Goal: Task Accomplishment & Management: Manage account settings

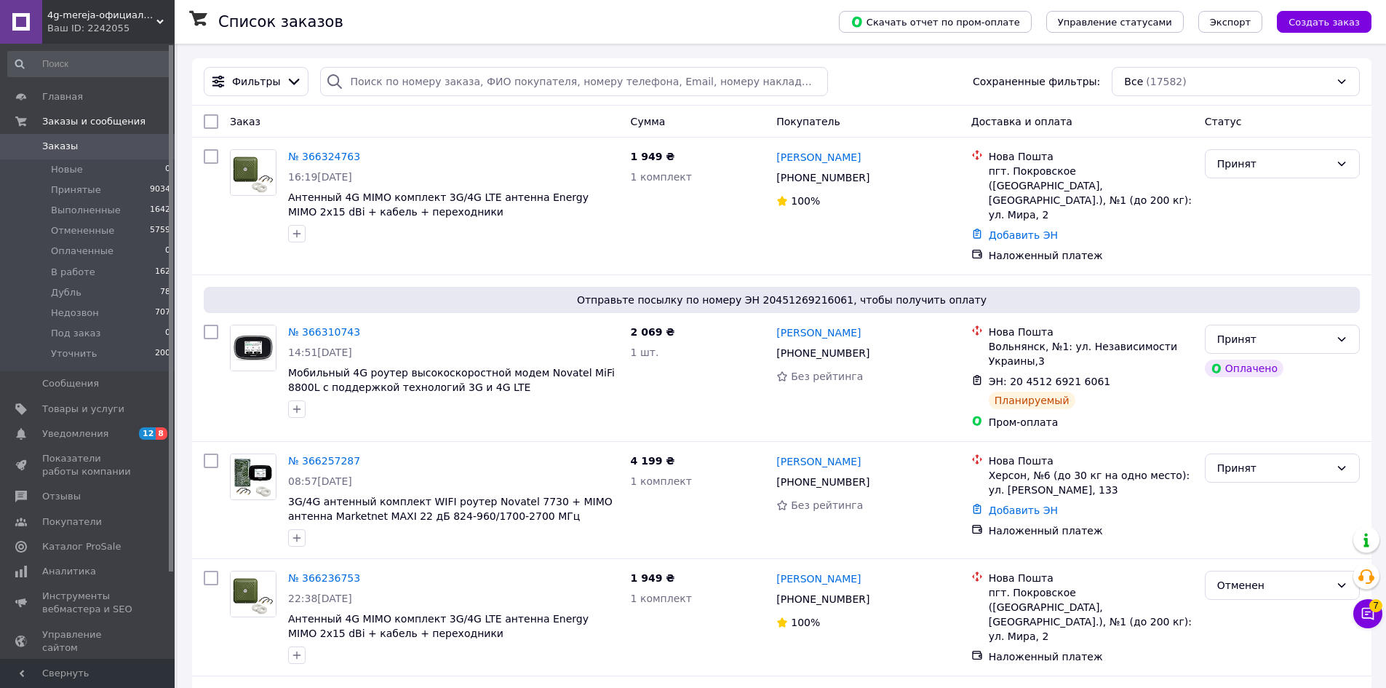
click at [103, 20] on span "4g-mereja-официальный дилер компаний Vodafone, Kyivstar, Lifecell" at bounding box center [101, 15] width 109 height 13
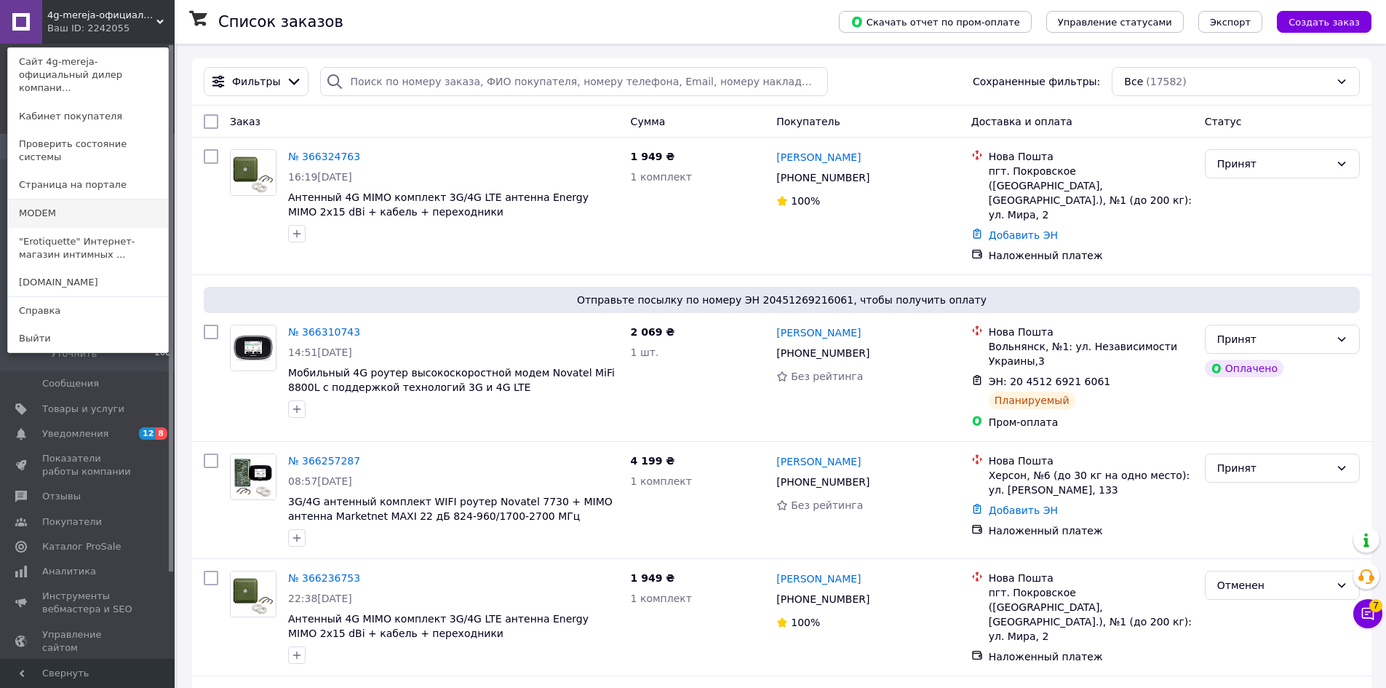
click at [65, 199] on link "MODEM" at bounding box center [88, 213] width 160 height 28
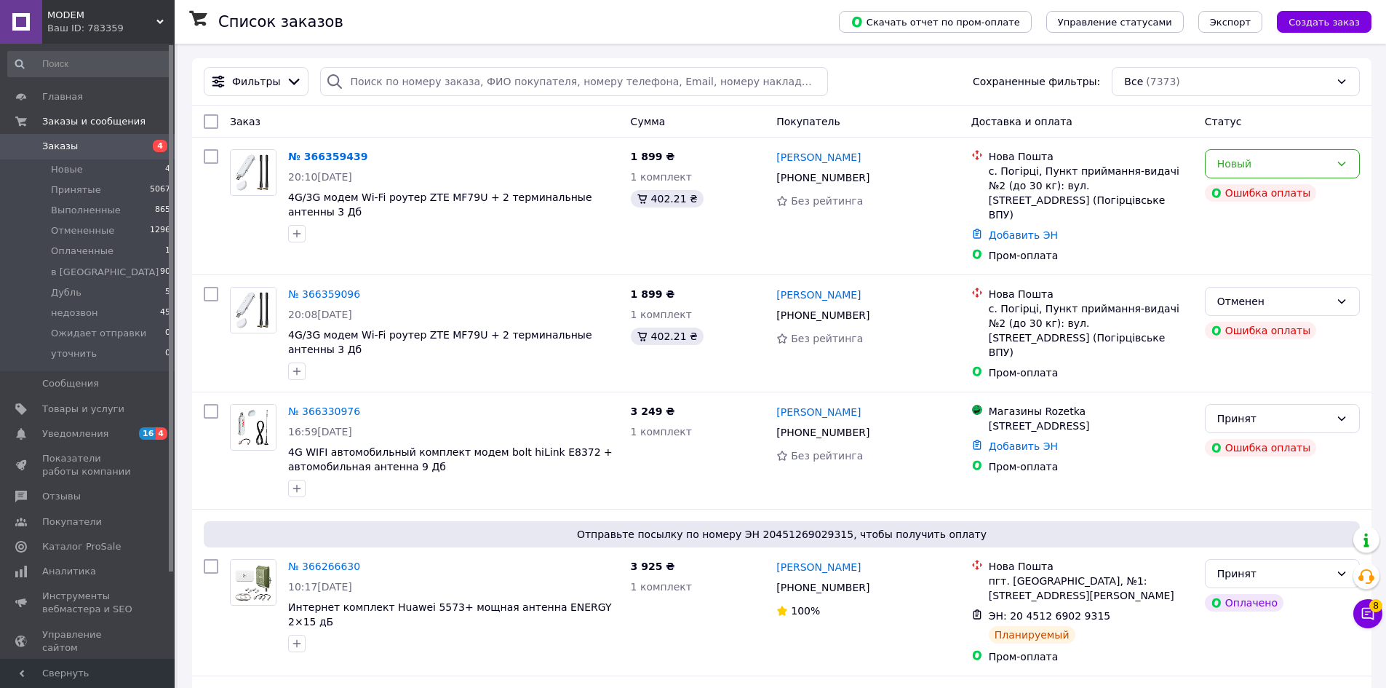
click at [124, 12] on span "MODEM" at bounding box center [101, 15] width 109 height 13
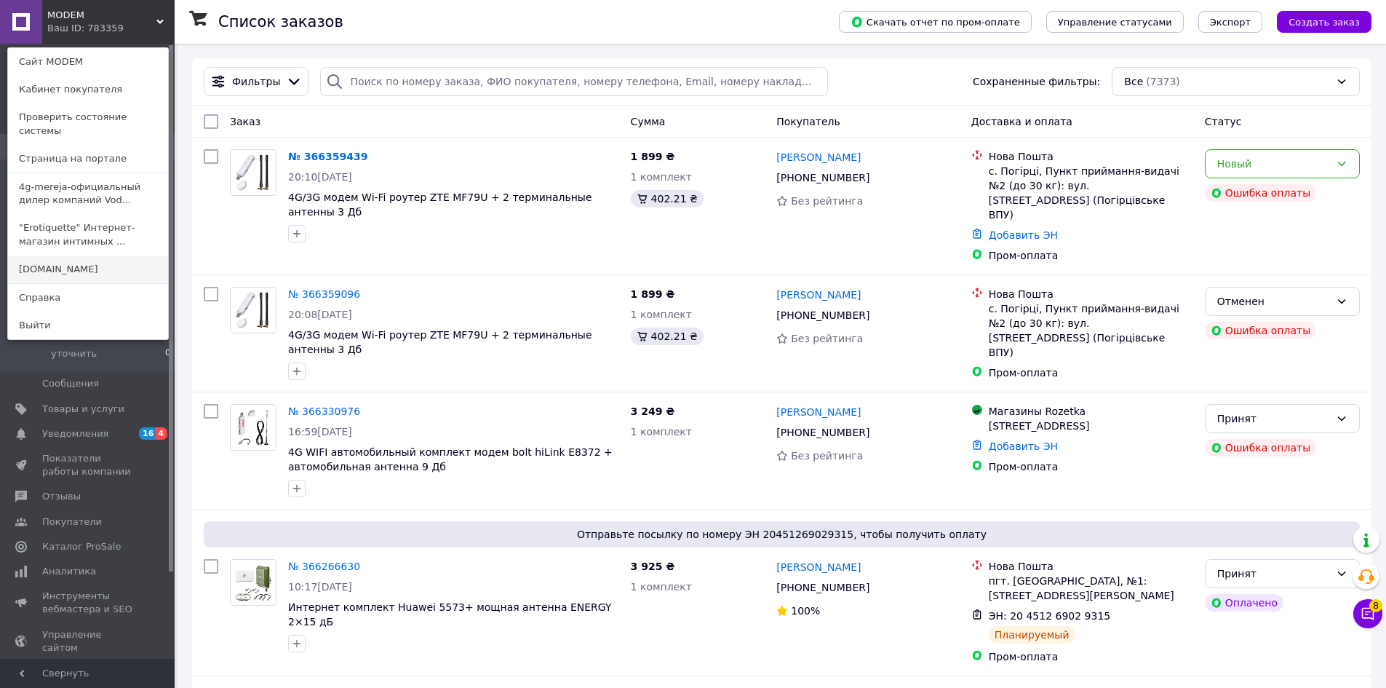
click at [47, 260] on link "[DOMAIN_NAME]" at bounding box center [88, 269] width 160 height 28
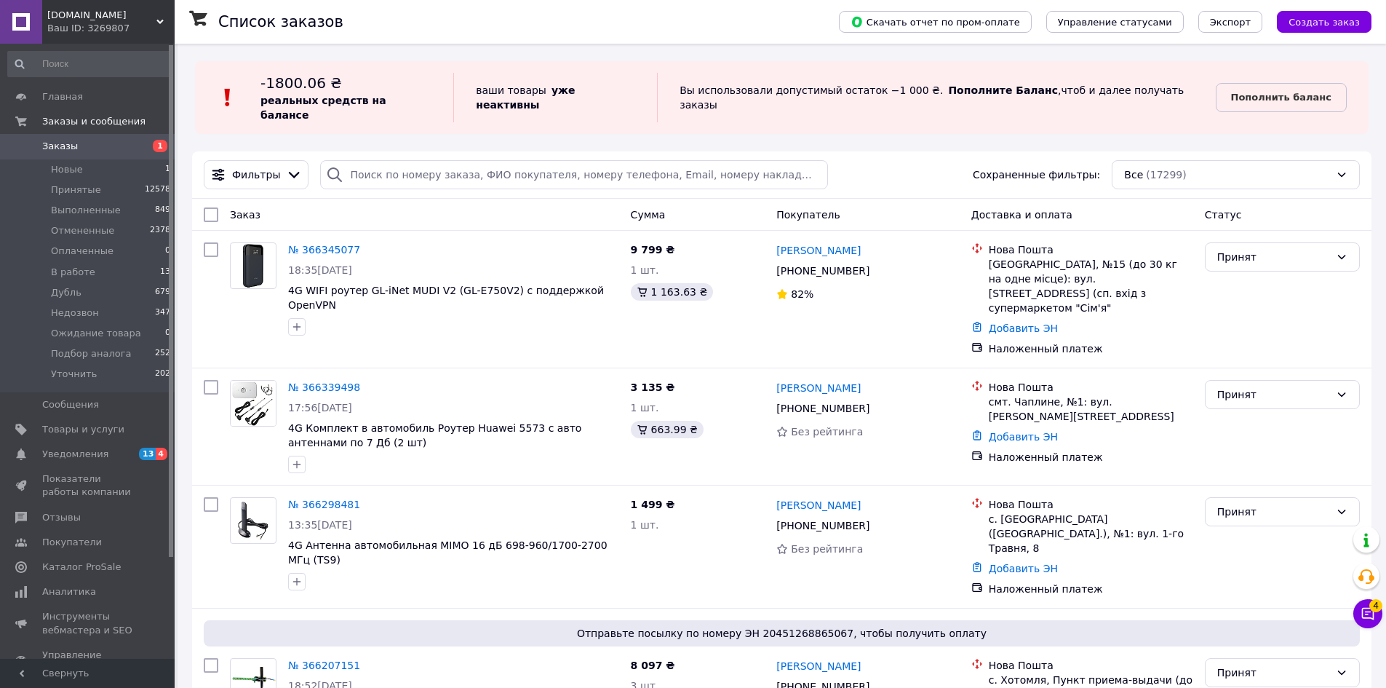
click at [448, 36] on div "Список заказов" at bounding box center [514, 22] width 592 height 44
click at [68, 450] on span "Уведомления" at bounding box center [75, 453] width 66 height 13
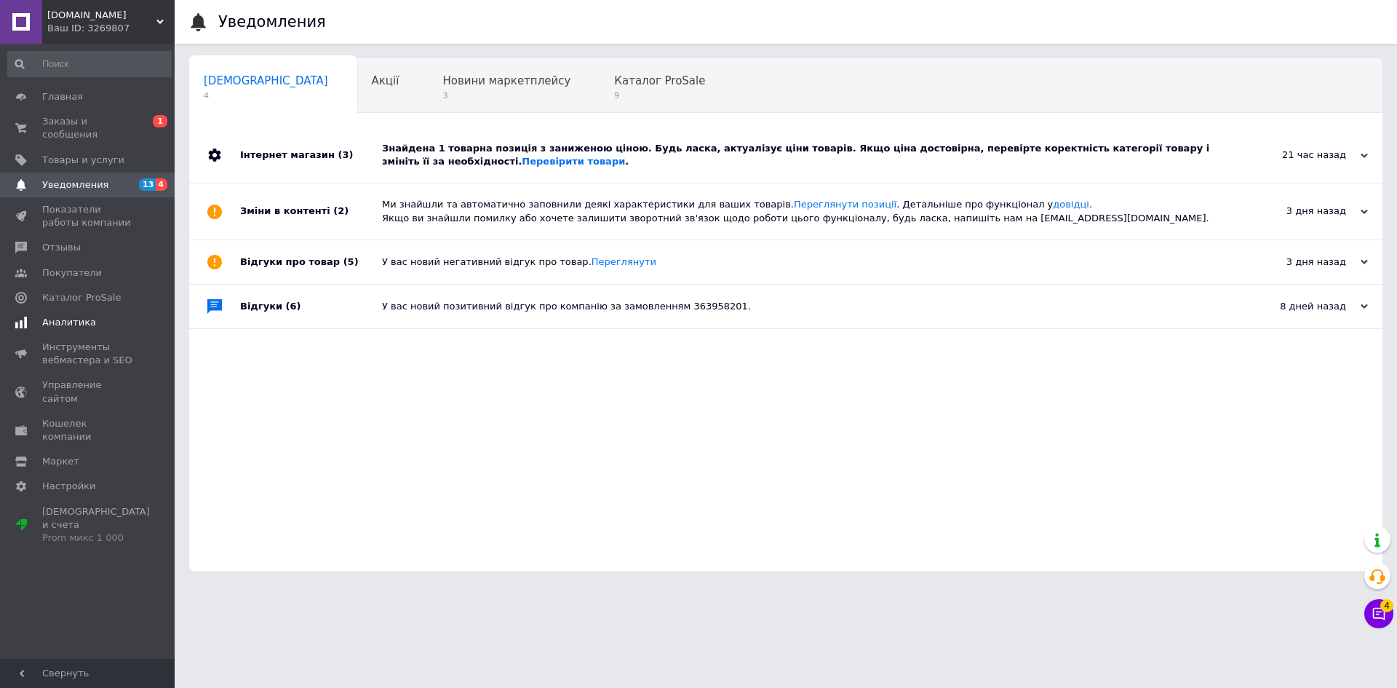
click at [96, 316] on span "Аналитика" at bounding box center [88, 322] width 92 height 13
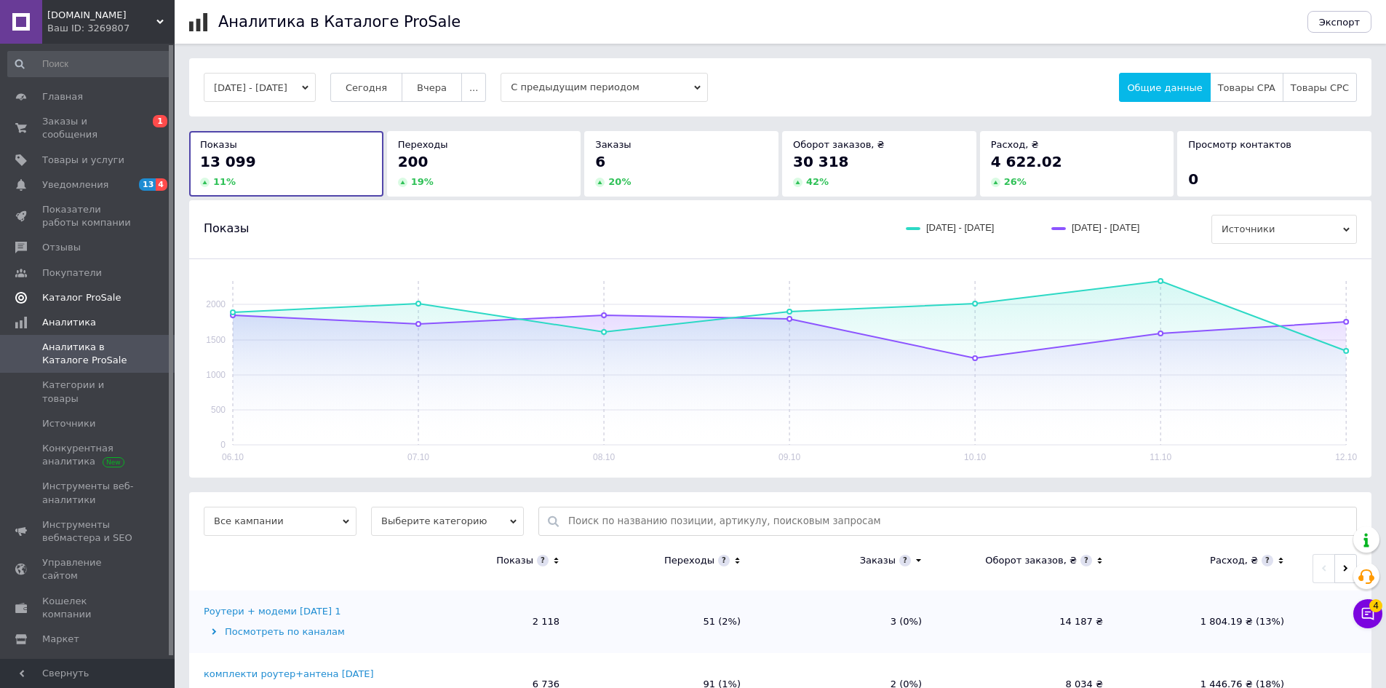
click at [112, 291] on span "Каталог ProSale" at bounding box center [88, 297] width 92 height 13
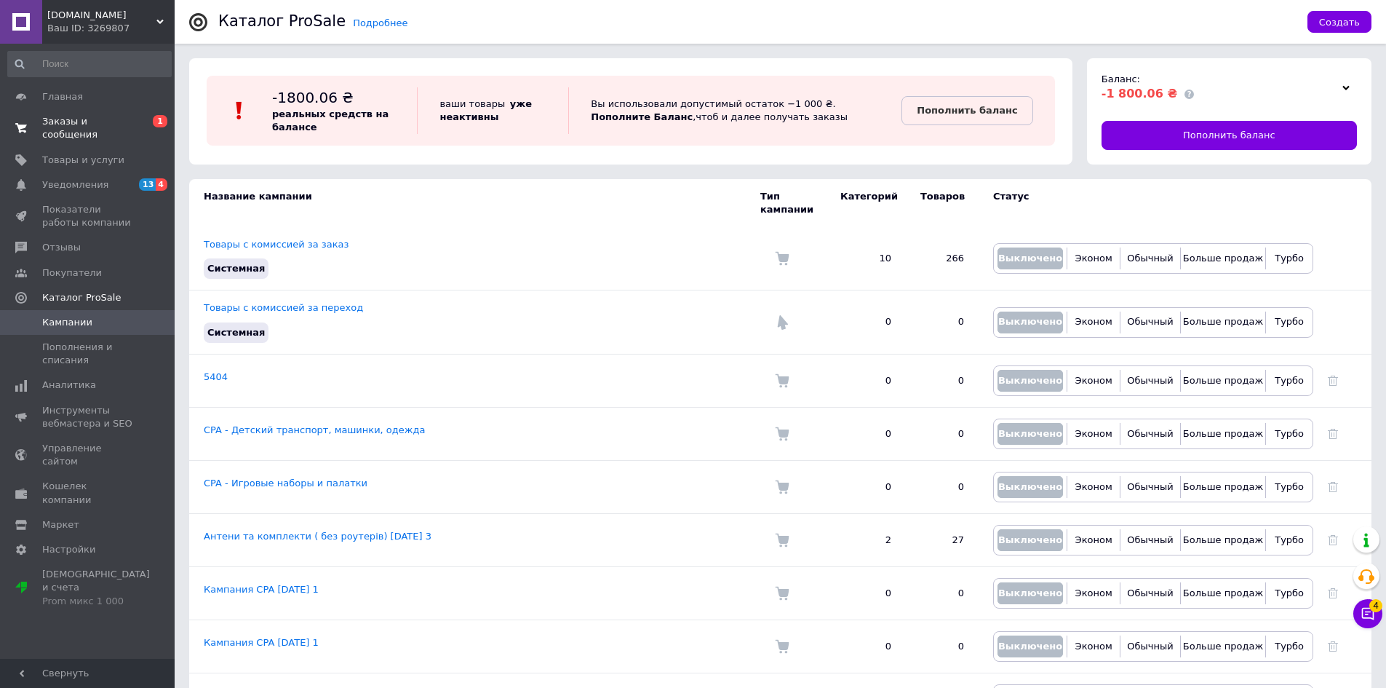
click at [82, 124] on span "Заказы и сообщения" at bounding box center [88, 128] width 92 height 26
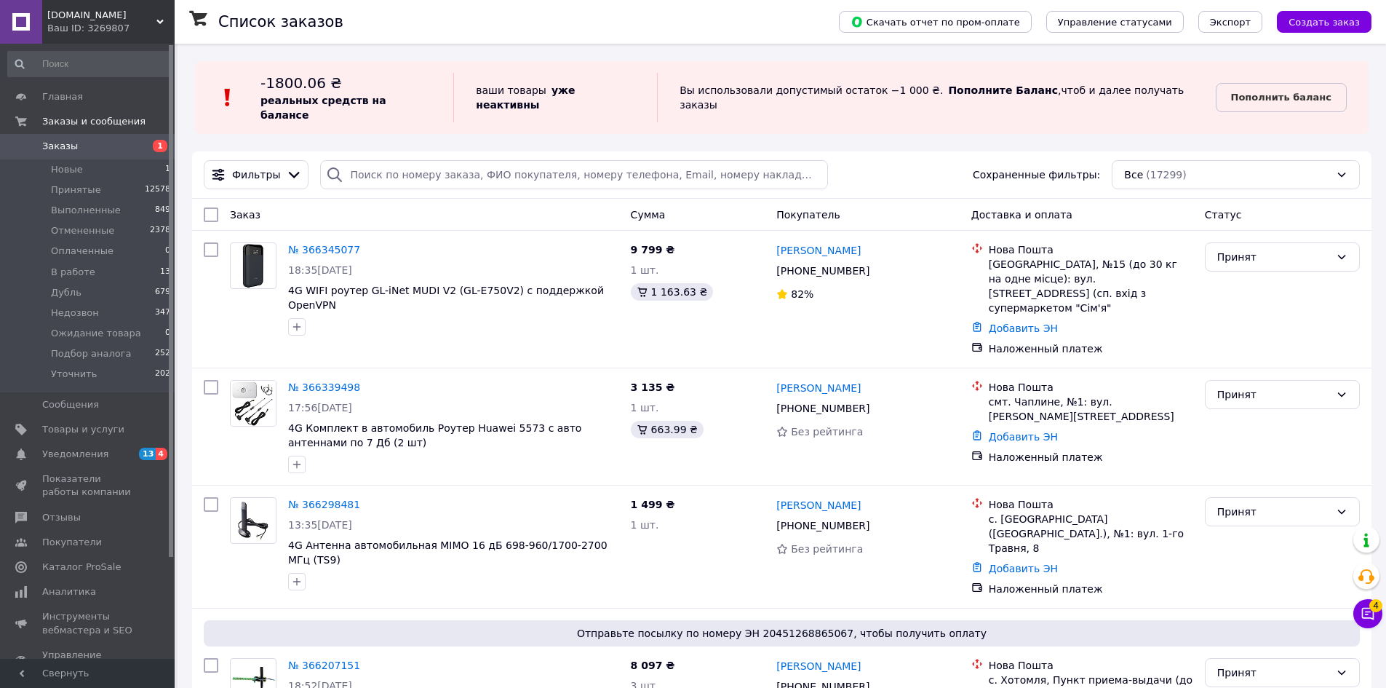
click at [824, 83] on div "Вы использовали допустимый остаток −1 000 ₴.   Пополните Баланс ,  чтоб и далее…" at bounding box center [936, 97] width 558 height 49
